Goal: Information Seeking & Learning: Learn about a topic

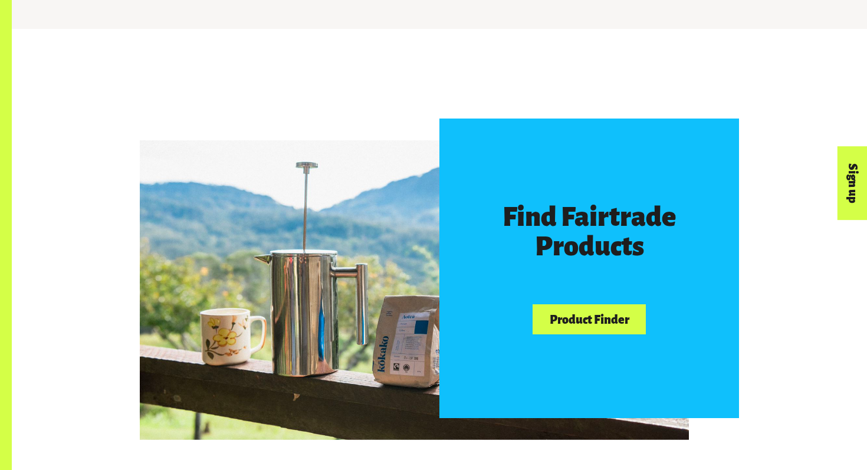
scroll to position [694, 0]
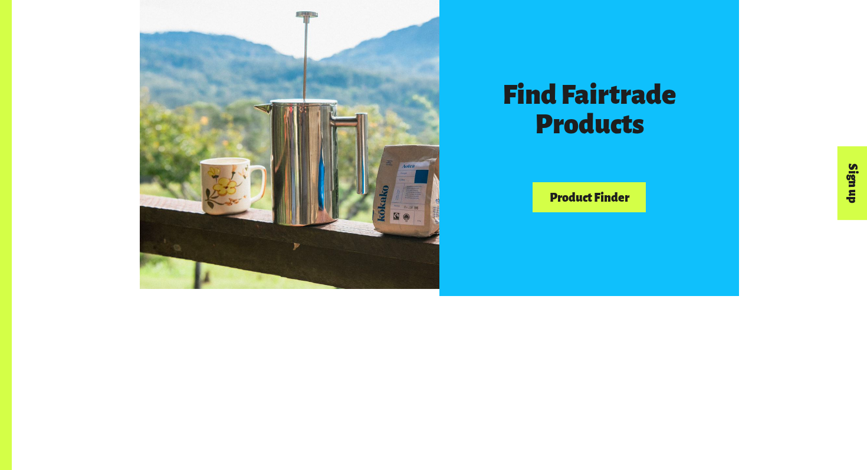
click at [608, 205] on link "Product Finder" at bounding box center [589, 197] width 113 height 30
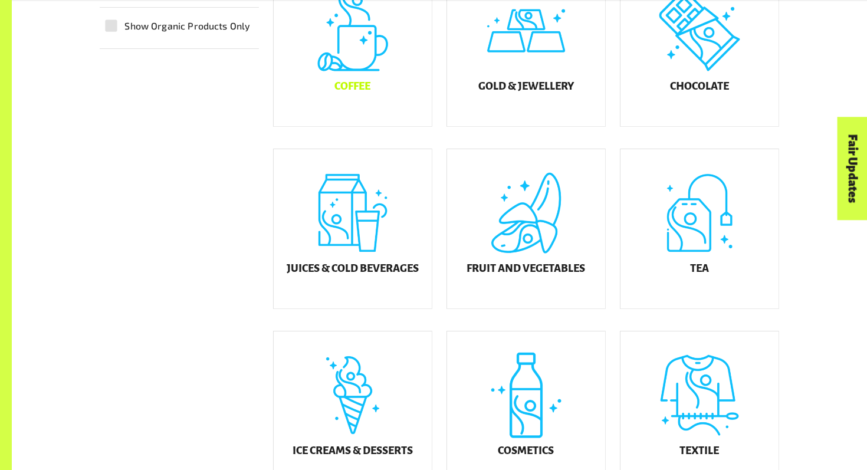
scroll to position [417, 0]
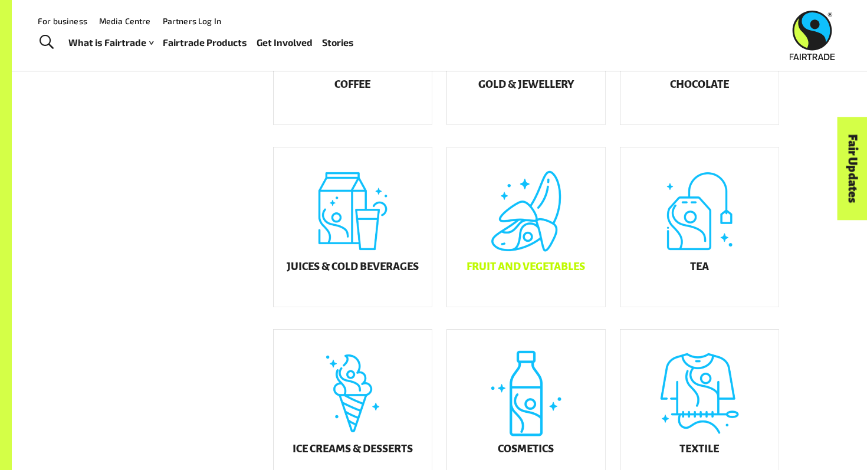
click at [540, 236] on div "Fruit and Vegetables" at bounding box center [526, 226] width 158 height 159
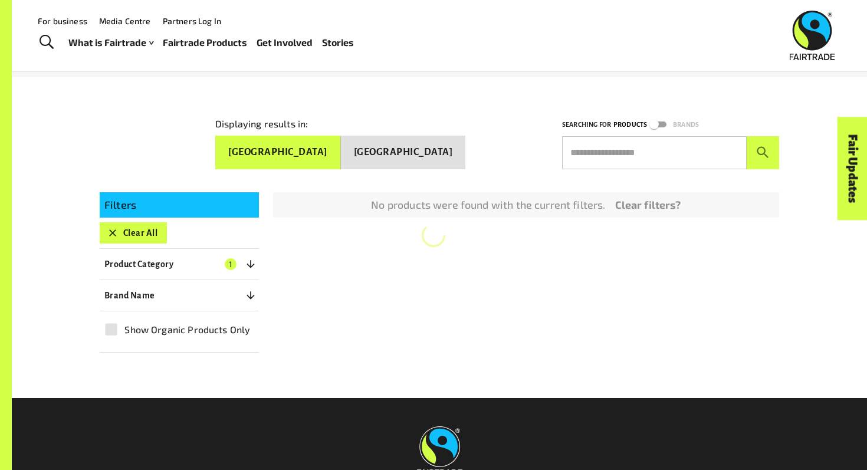
scroll to position [131, 0]
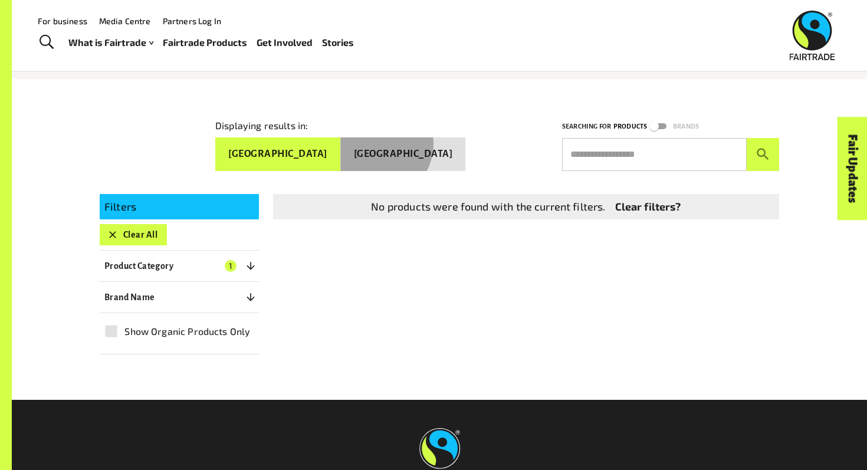
click at [414, 138] on button "New Zealand" at bounding box center [403, 154] width 125 height 34
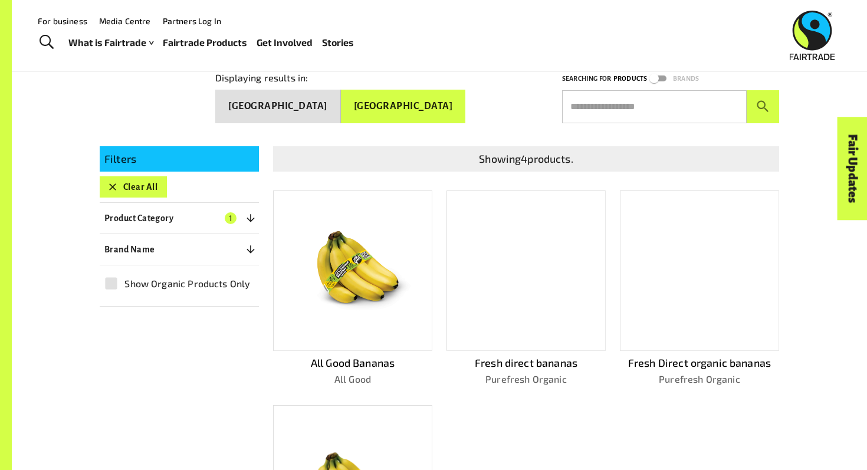
scroll to position [177, 0]
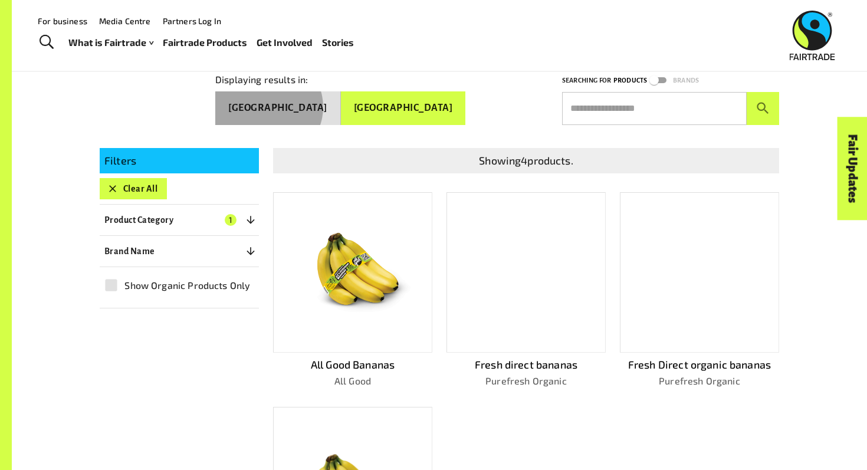
click at [341, 101] on button "Australia" at bounding box center [278, 108] width 126 height 34
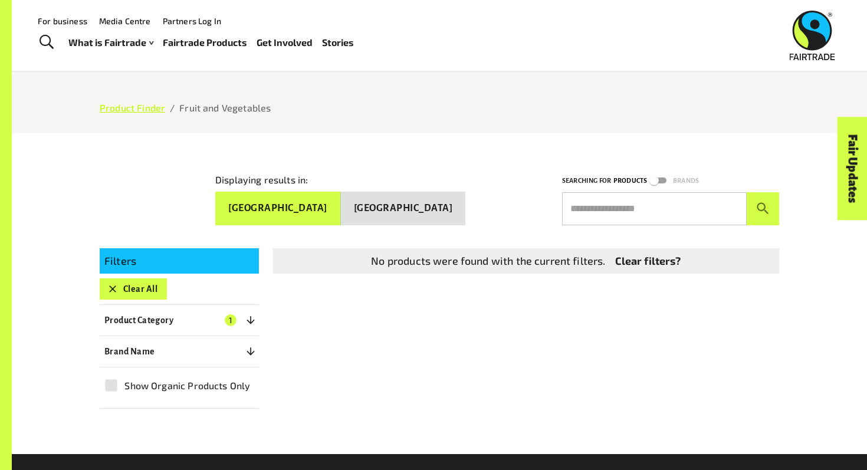
click at [153, 104] on link "Product Finder" at bounding box center [132, 107] width 65 height 11
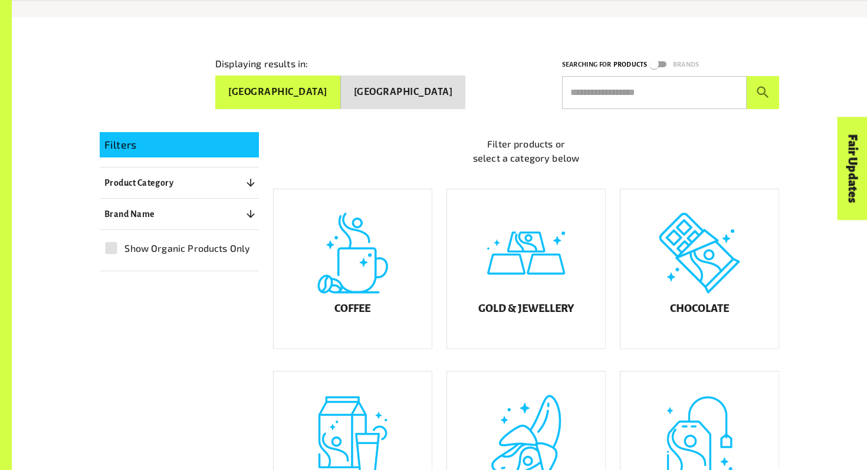
scroll to position [210, 0]
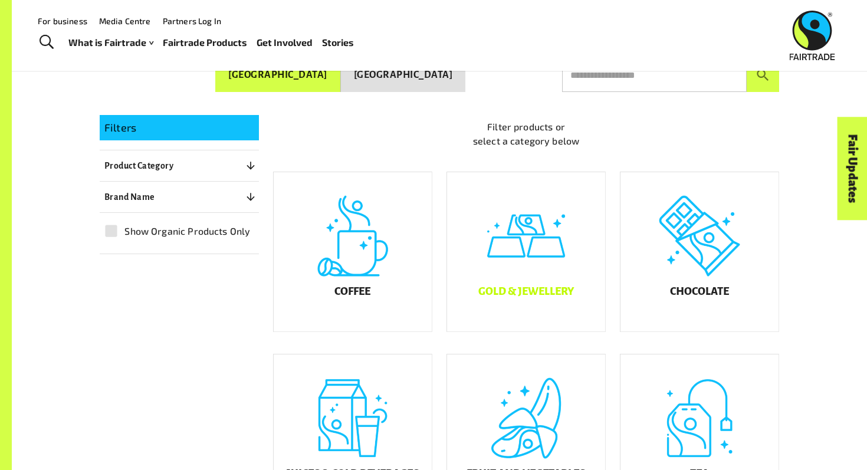
click at [505, 253] on div "Gold & Jewellery" at bounding box center [526, 251] width 158 height 159
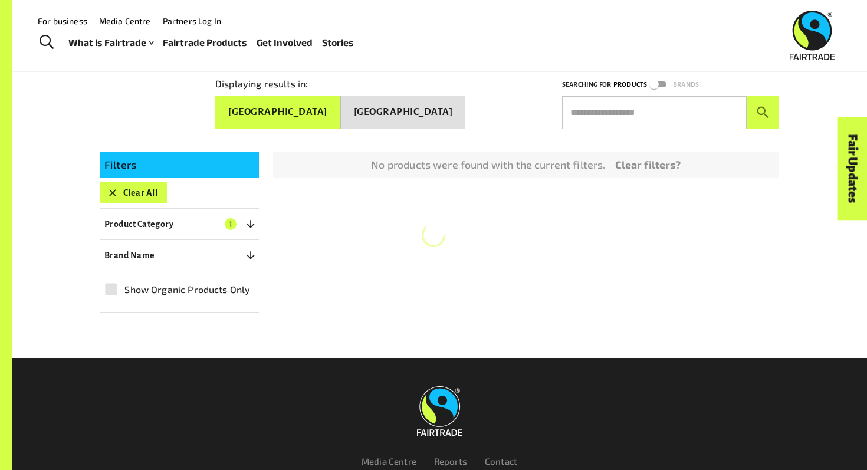
scroll to position [167, 0]
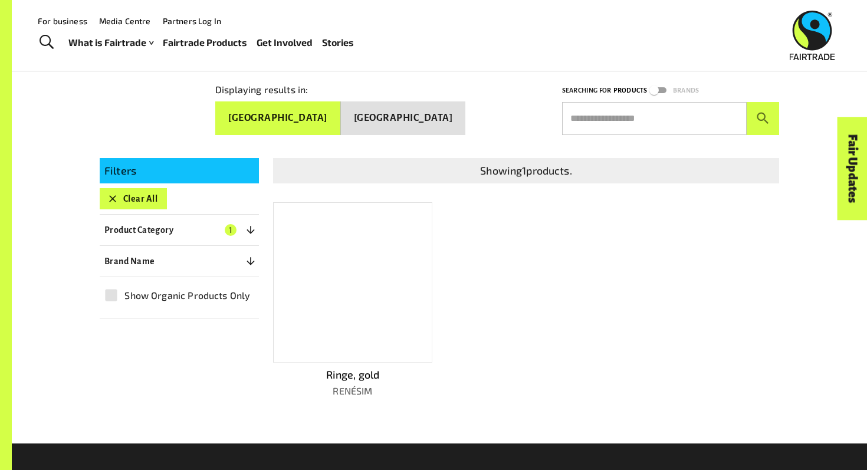
click at [331, 232] on div at bounding box center [352, 282] width 159 height 160
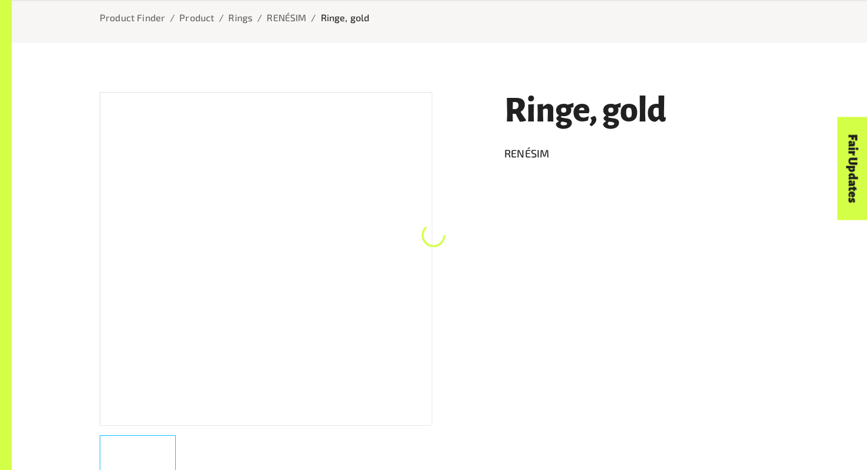
scroll to position [210, 0]
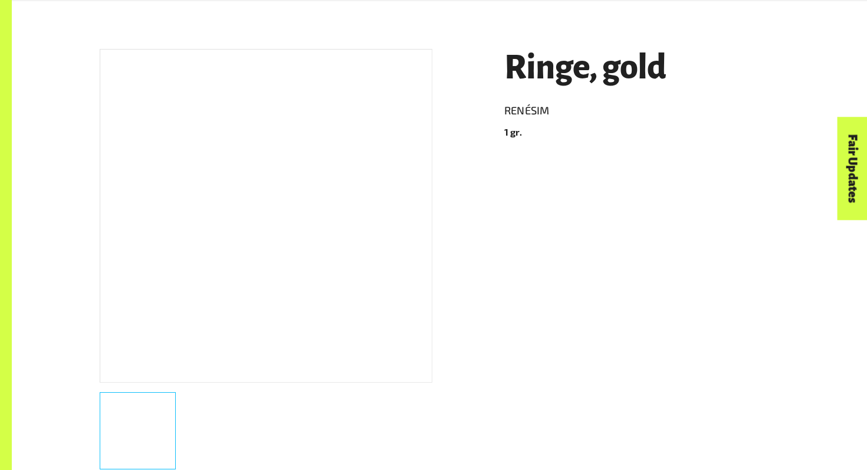
click at [330, 167] on div at bounding box center [266, 216] width 333 height 334
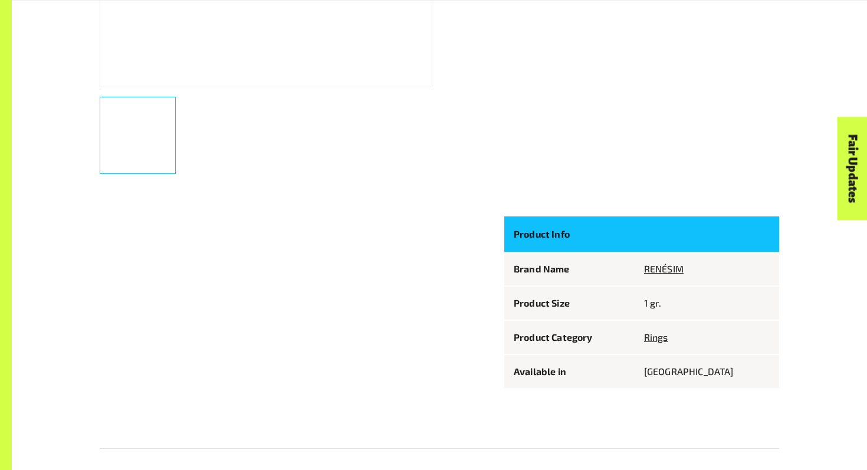
scroll to position [508, 0]
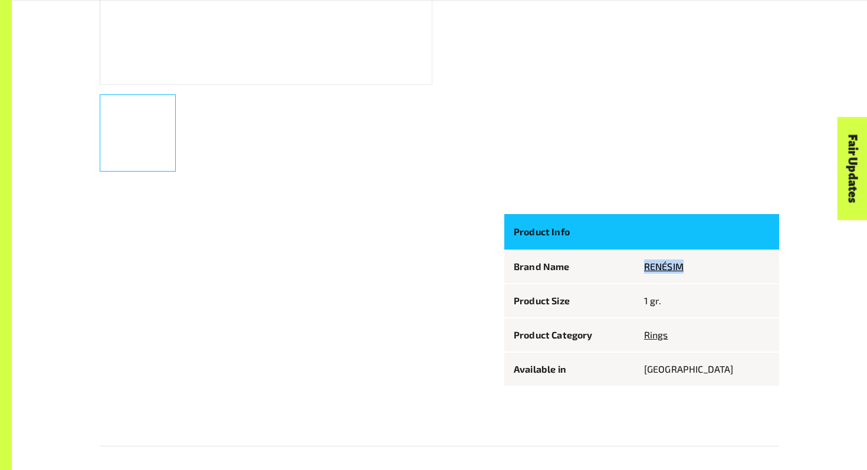
drag, startPoint x: 681, startPoint y: 268, endPoint x: 731, endPoint y: 271, distance: 50.2
click at [731, 271] on td "RENÉSIM" at bounding box center [707, 266] width 144 height 34
copy link "RENÉSIM"
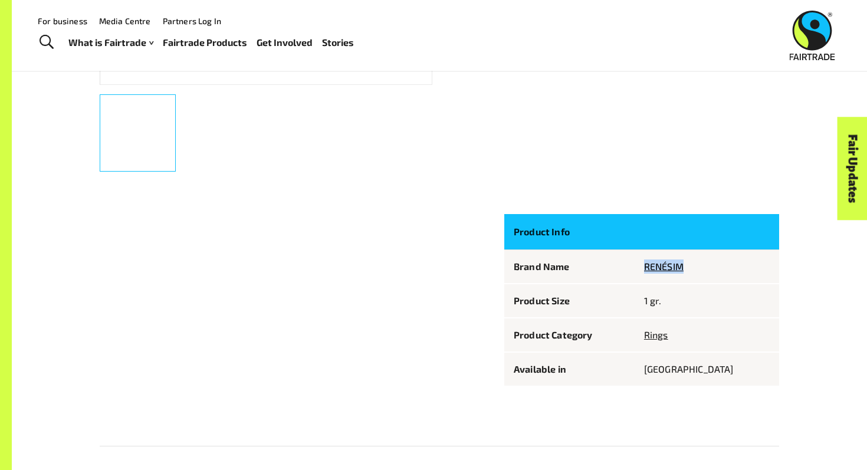
scroll to position [0, 0]
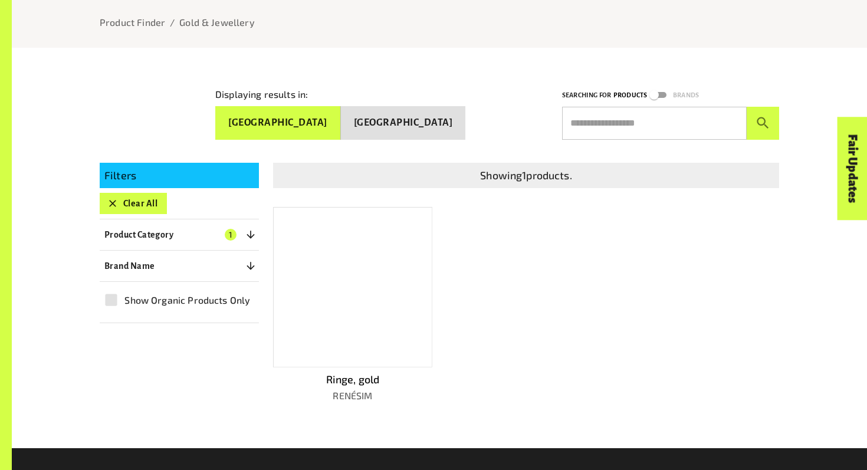
scroll to position [167, 0]
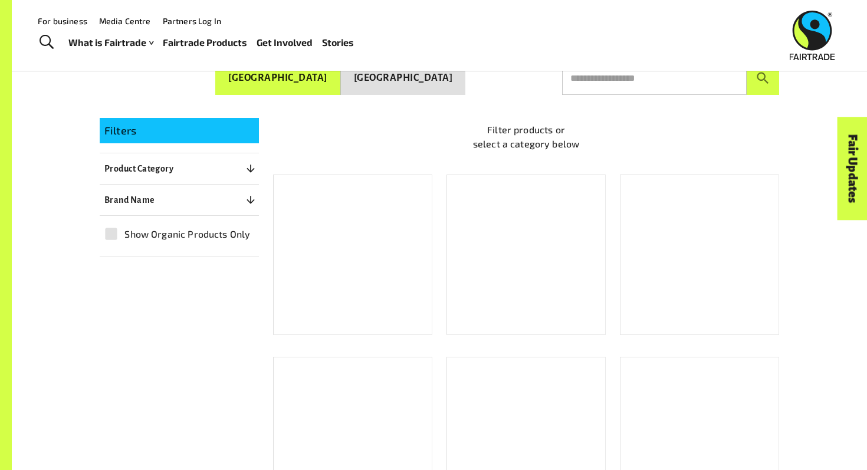
scroll to position [210, 0]
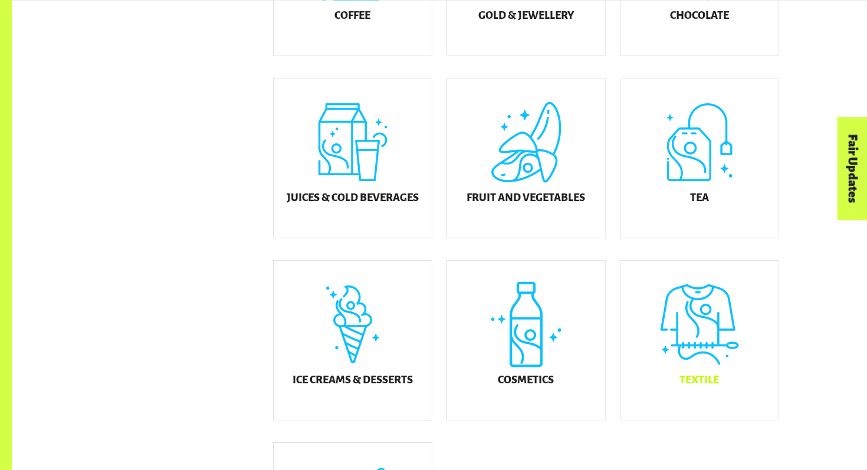
click at [715, 337] on div "Textile" at bounding box center [699, 340] width 158 height 159
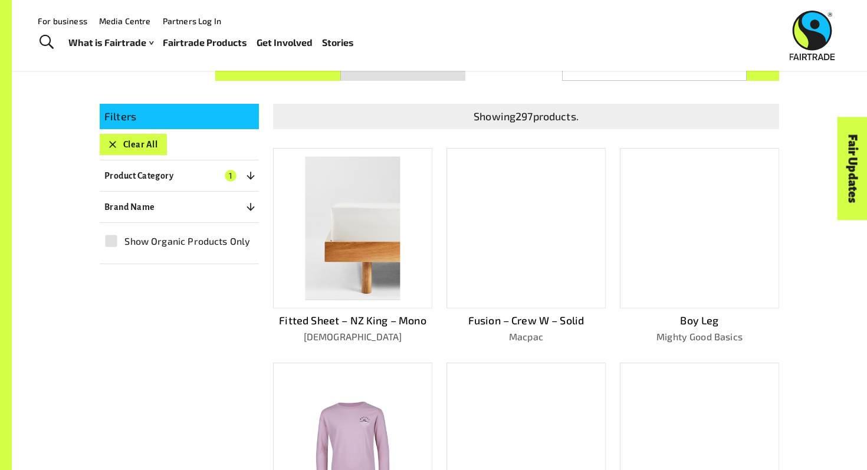
scroll to position [222, 0]
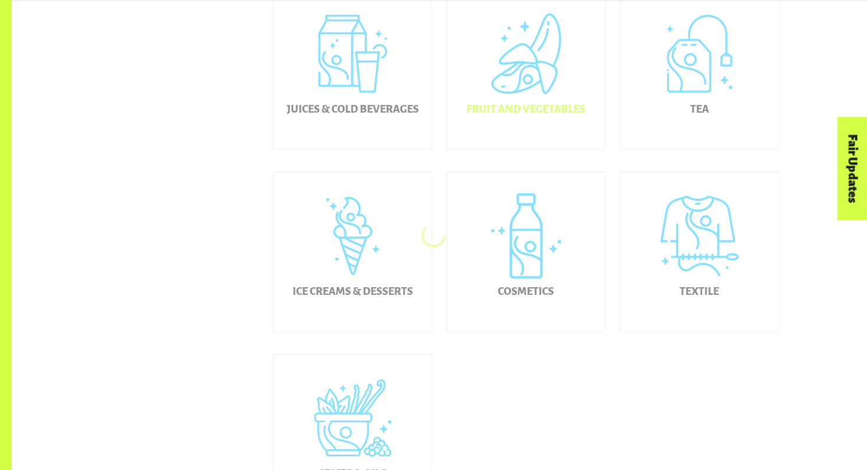
scroll to position [574, 0]
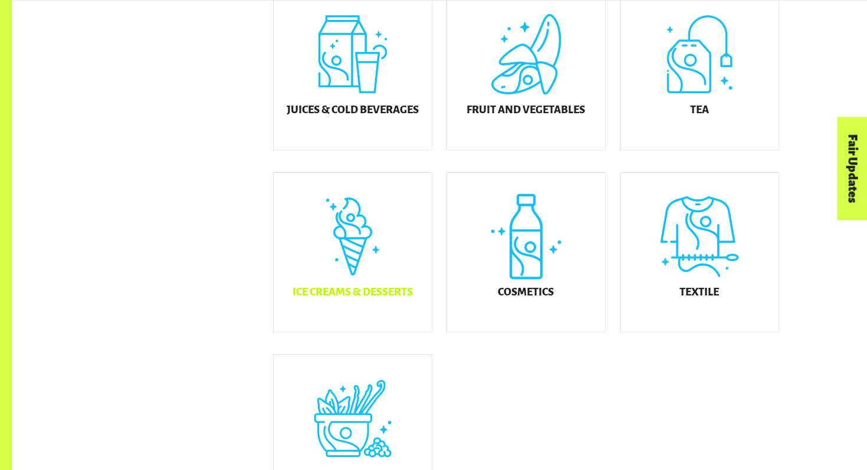
click at [349, 253] on div "Ice Creams & Desserts" at bounding box center [353, 252] width 158 height 159
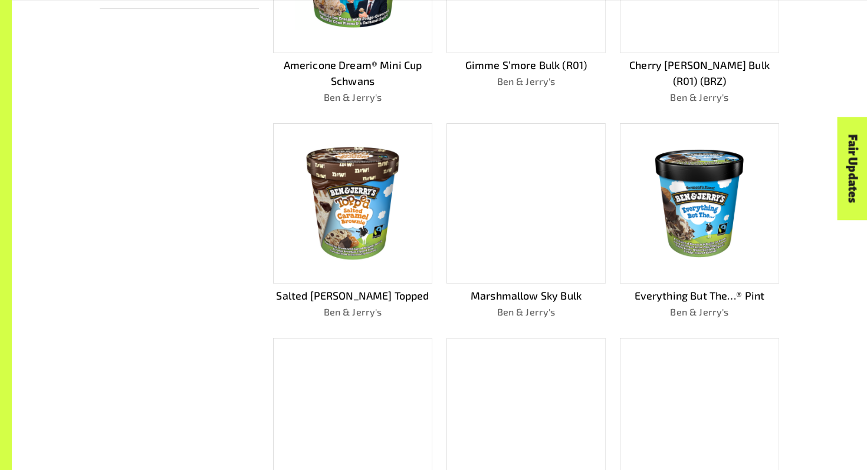
scroll to position [865, 0]
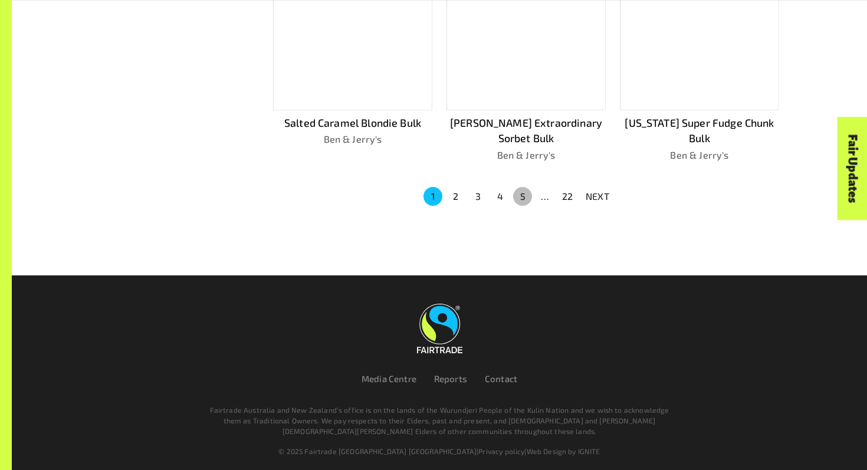
click at [520, 192] on button "5" at bounding box center [522, 196] width 19 height 19
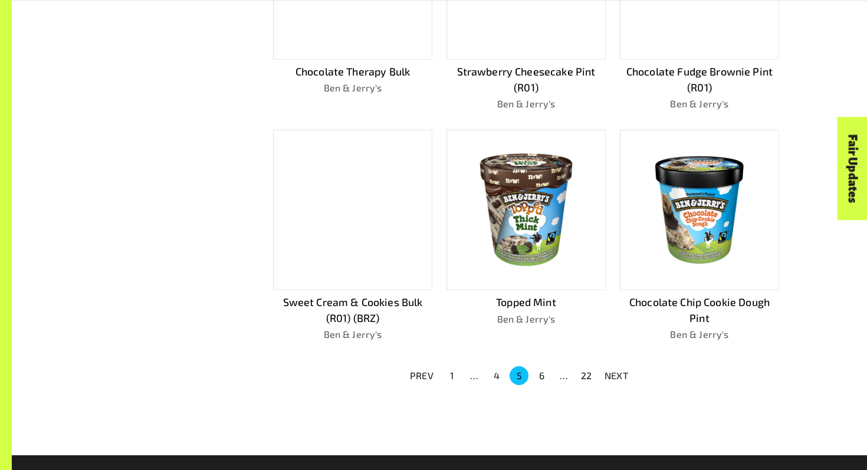
scroll to position [880, 0]
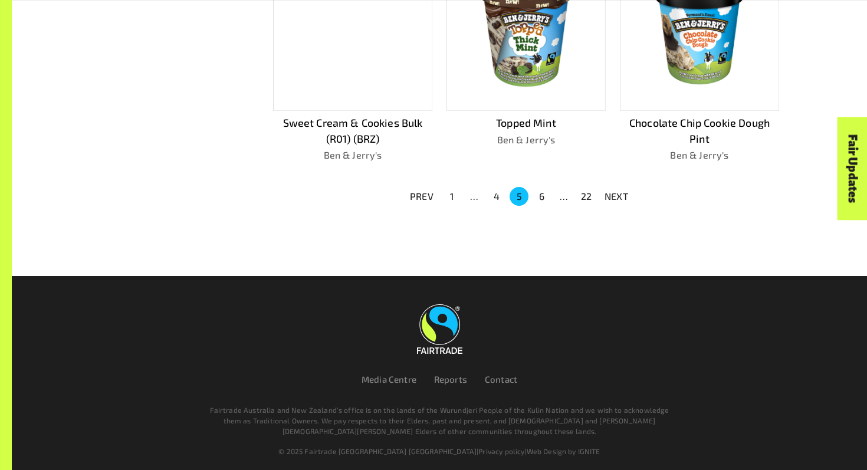
click at [540, 190] on button "6" at bounding box center [541, 196] width 19 height 19
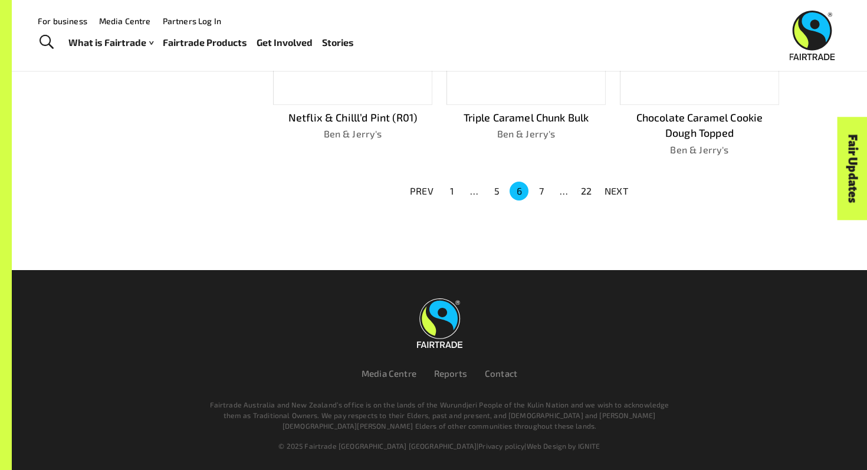
scroll to position [864, 0]
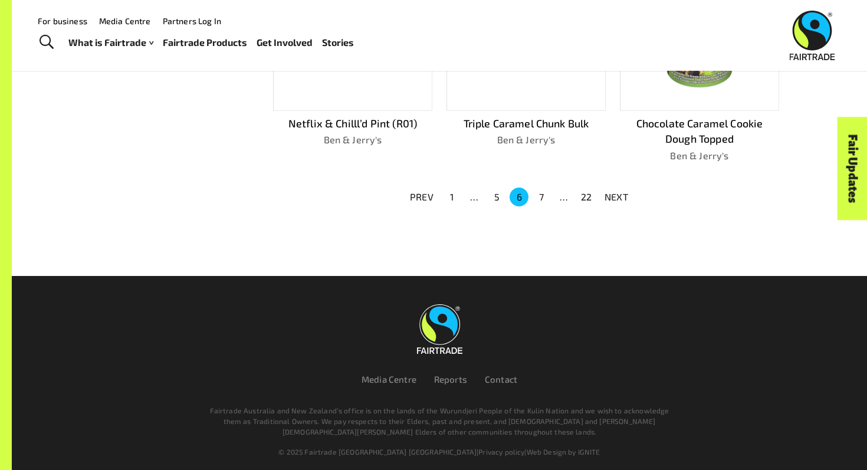
click at [540, 190] on button "7" at bounding box center [541, 197] width 19 height 19
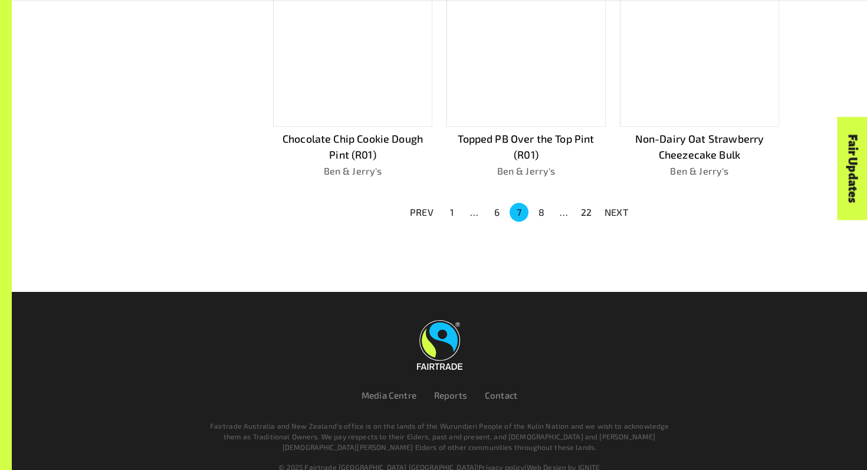
scroll to position [880, 0]
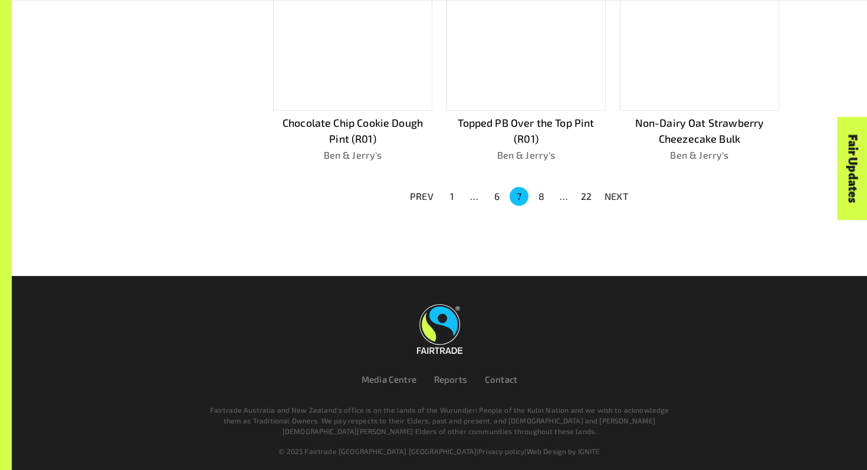
click at [540, 190] on button "8" at bounding box center [541, 196] width 19 height 19
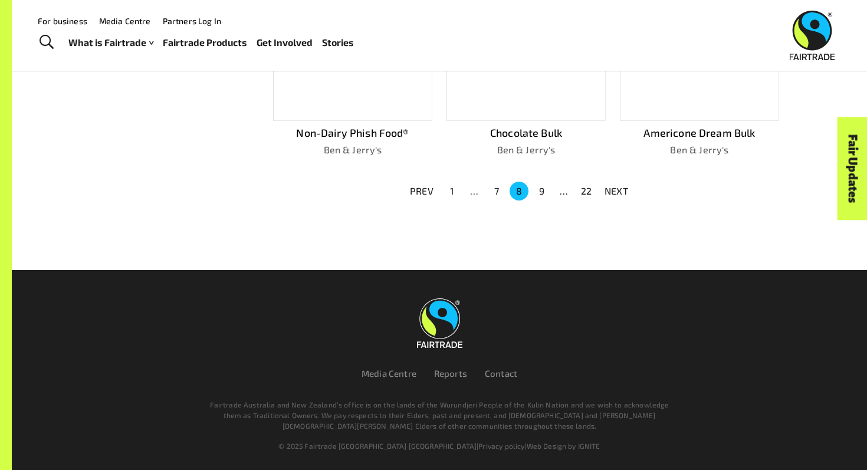
scroll to position [864, 0]
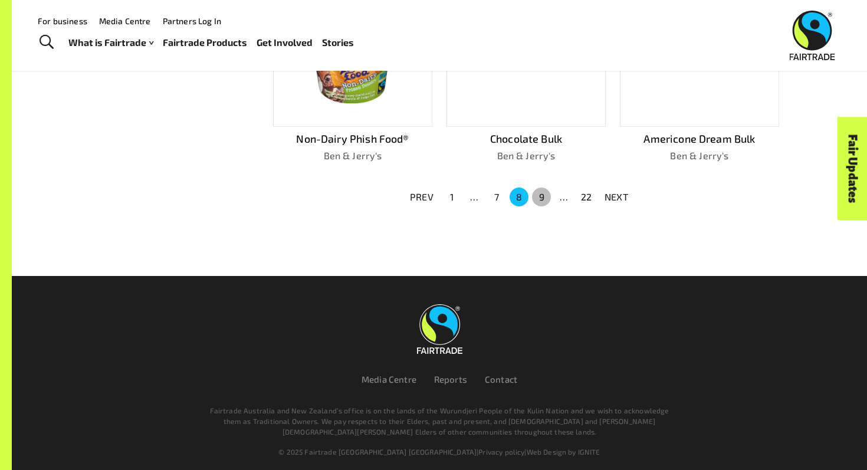
click at [539, 195] on button "9" at bounding box center [541, 197] width 19 height 19
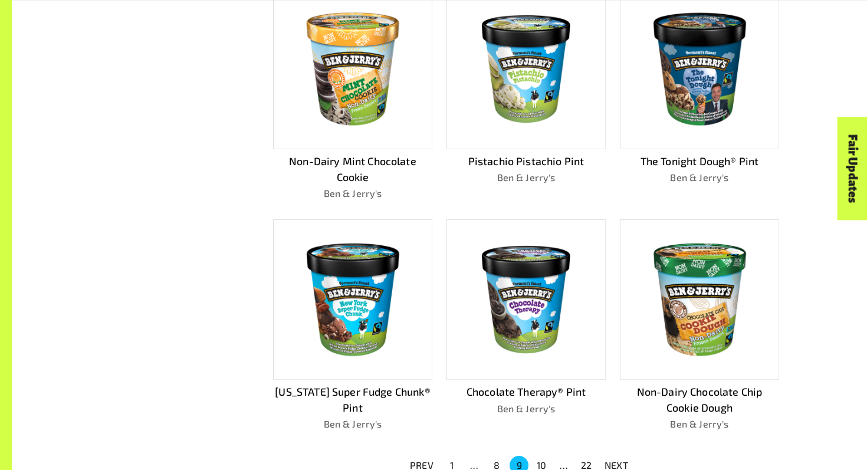
scroll to position [612, 0]
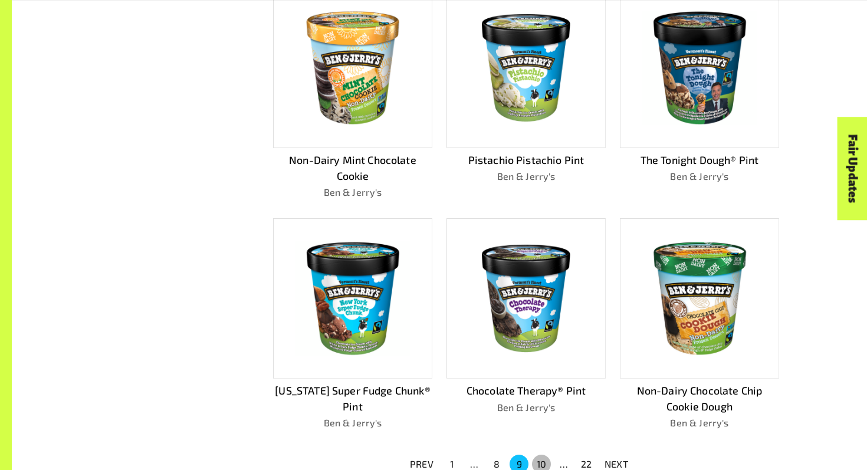
click at [540, 455] on button "10" at bounding box center [541, 464] width 19 height 19
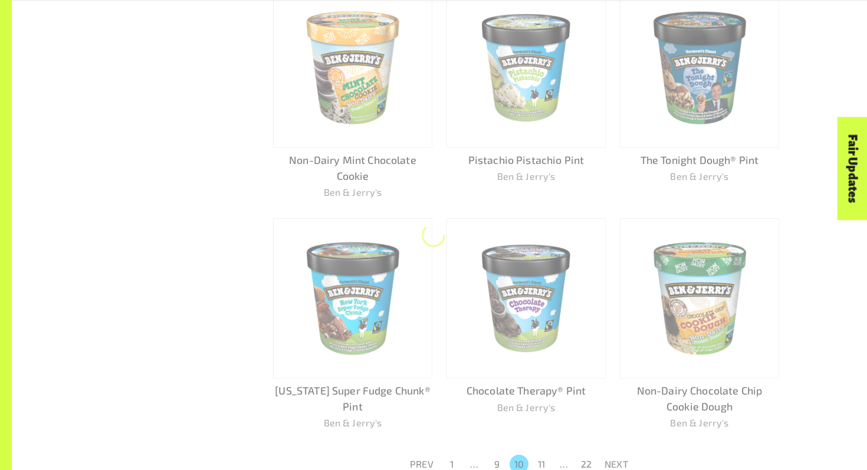
scroll to position [628, 0]
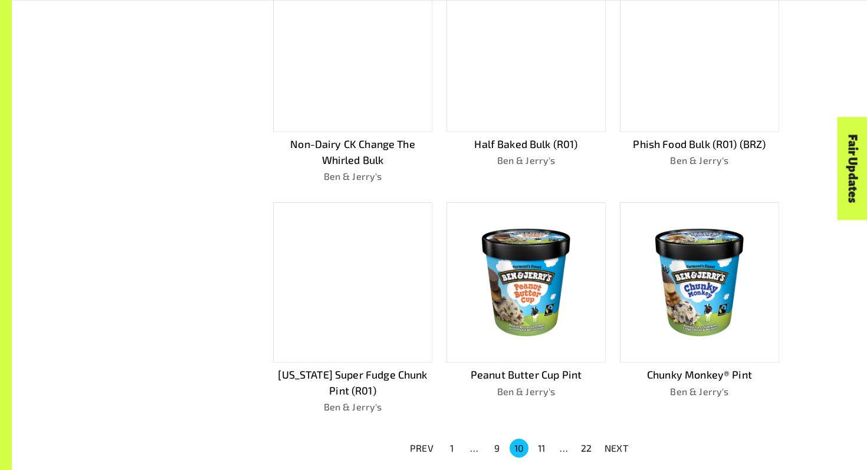
click at [587, 448] on button "22" at bounding box center [586, 448] width 19 height 19
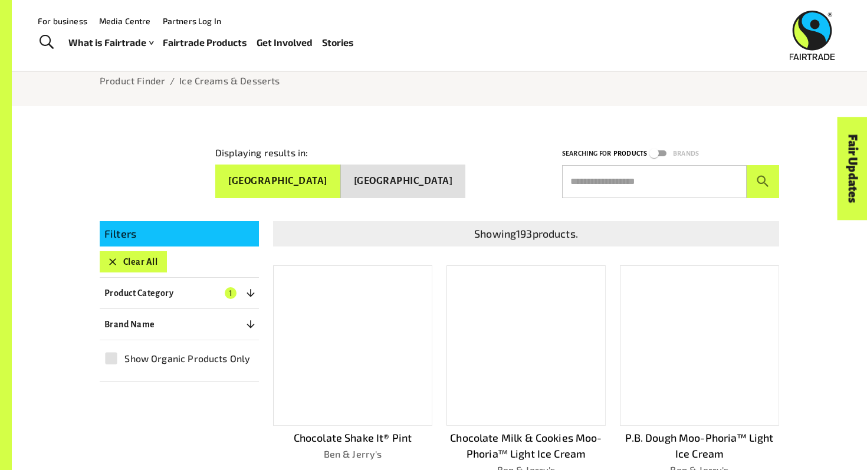
scroll to position [100, 0]
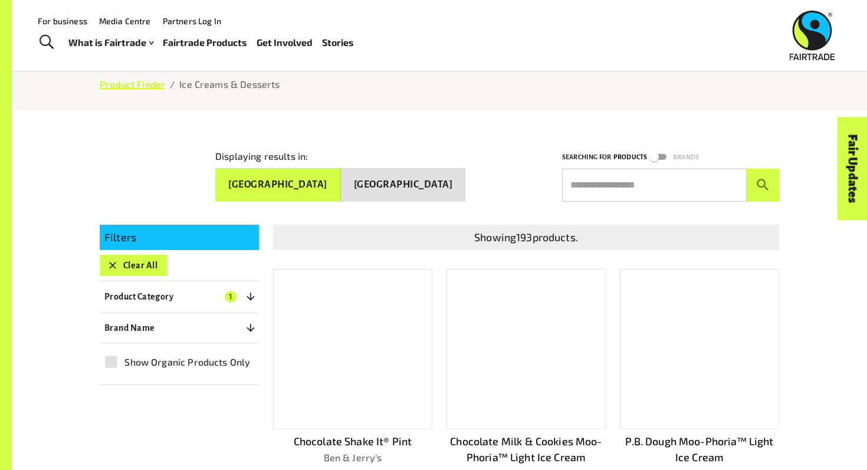
click at [136, 84] on link "Product Finder" at bounding box center [132, 83] width 65 height 11
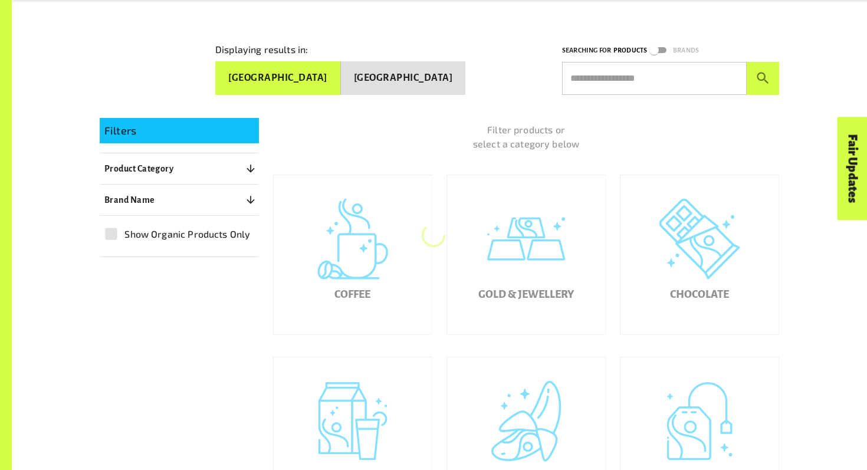
scroll to position [210, 0]
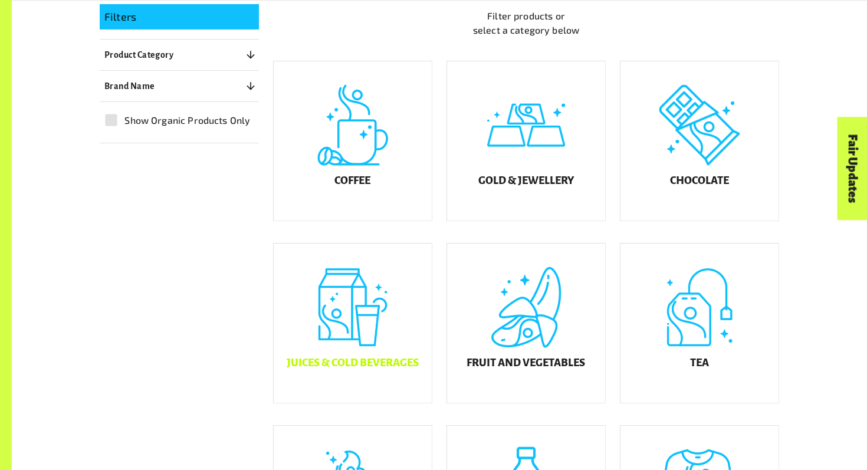
click at [376, 300] on div "Juices & Cold Beverages" at bounding box center [353, 323] width 158 height 159
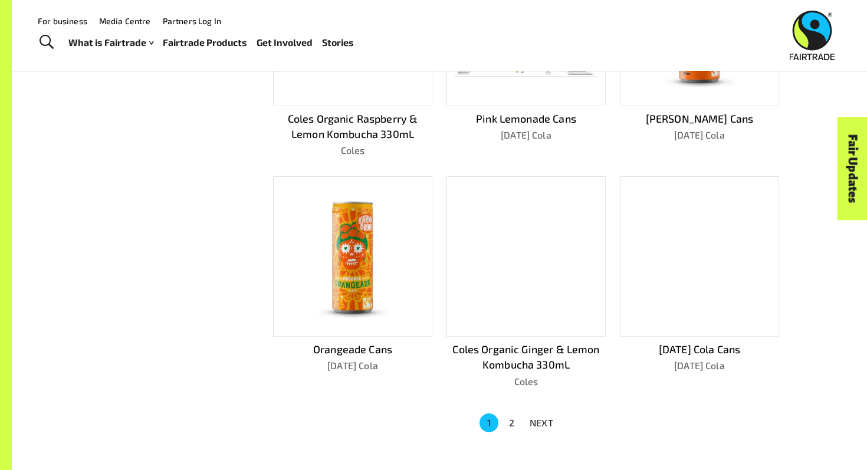
scroll to position [635, 0]
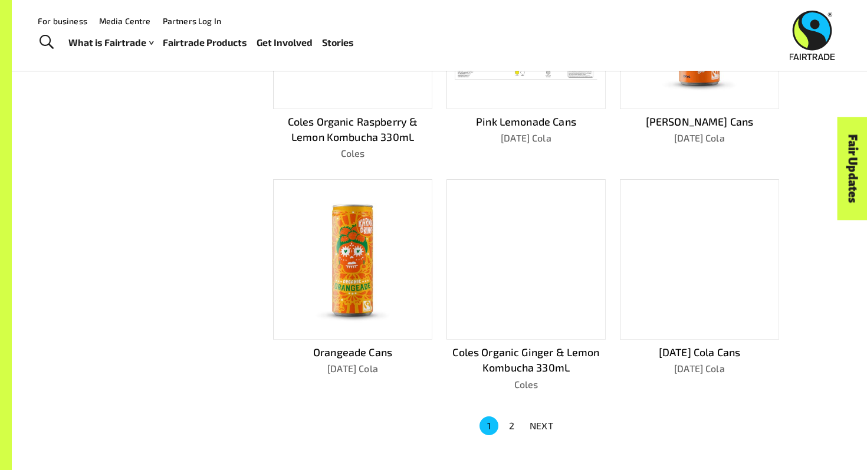
click at [510, 424] on button "2" at bounding box center [511, 425] width 19 height 19
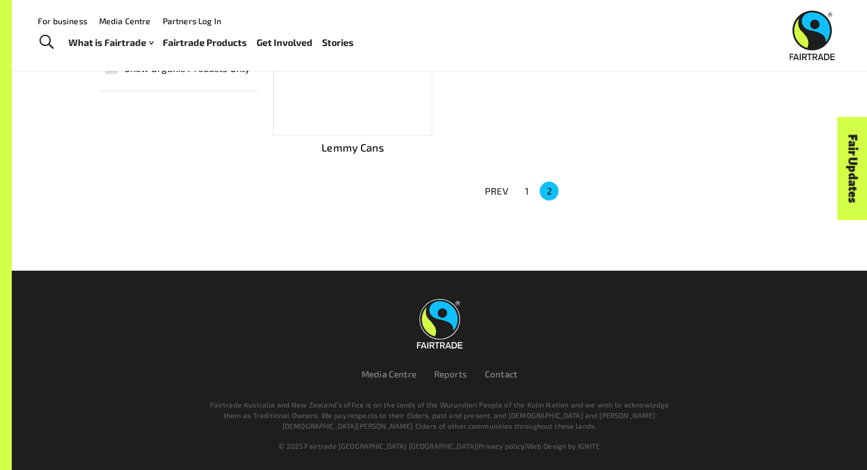
scroll to position [159, 0]
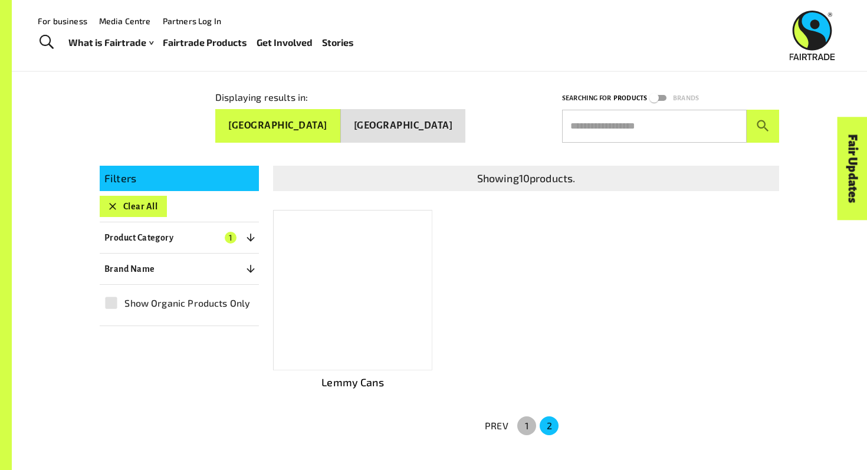
click at [531, 419] on button "1" at bounding box center [526, 425] width 19 height 19
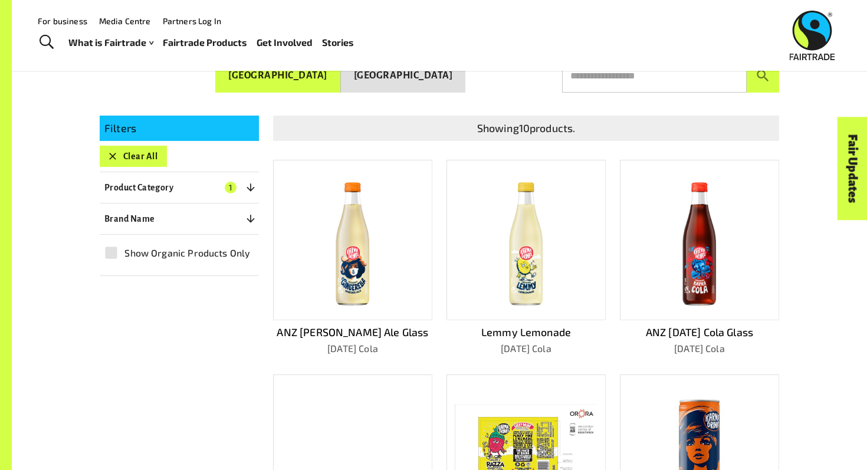
scroll to position [208, 0]
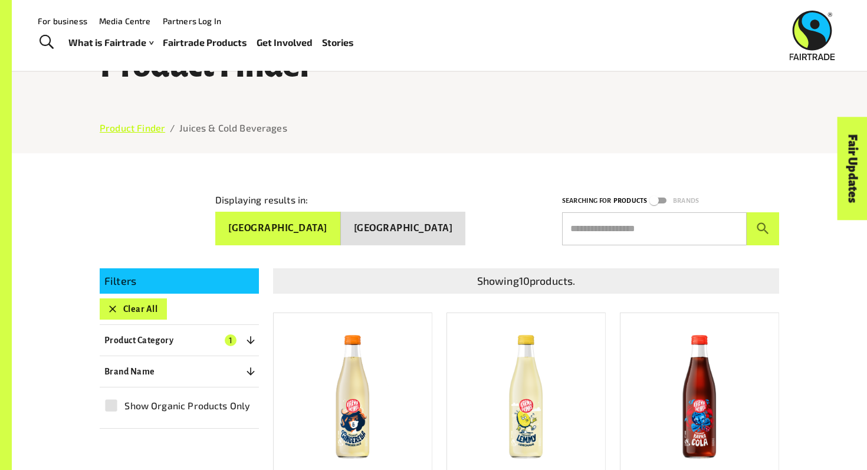
click at [152, 126] on link "Product Finder" at bounding box center [132, 127] width 65 height 11
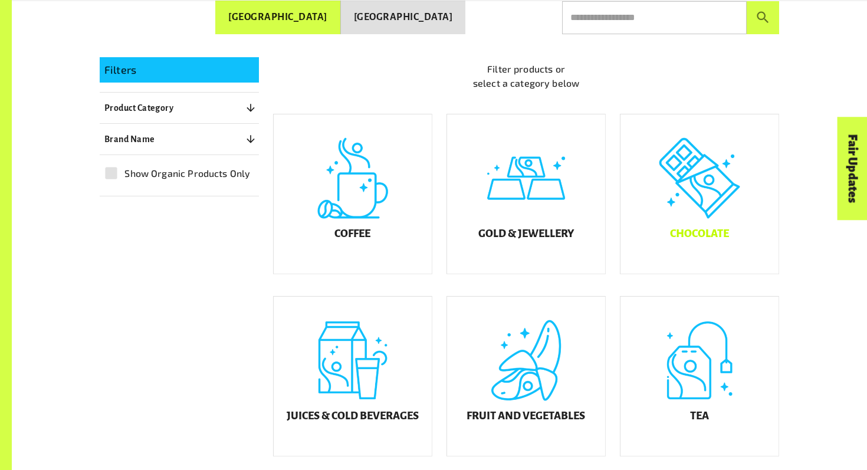
click at [705, 188] on div "Chocolate" at bounding box center [699, 193] width 158 height 159
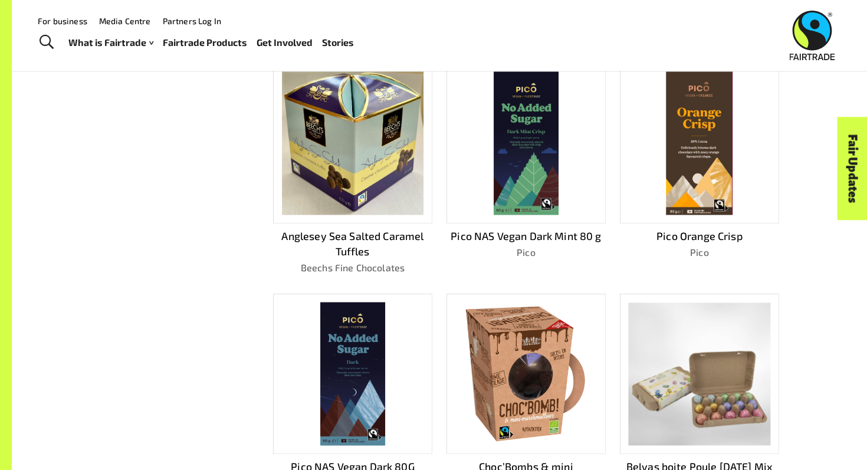
scroll to position [523, 0]
